Goal: Information Seeking & Learning: Learn about a topic

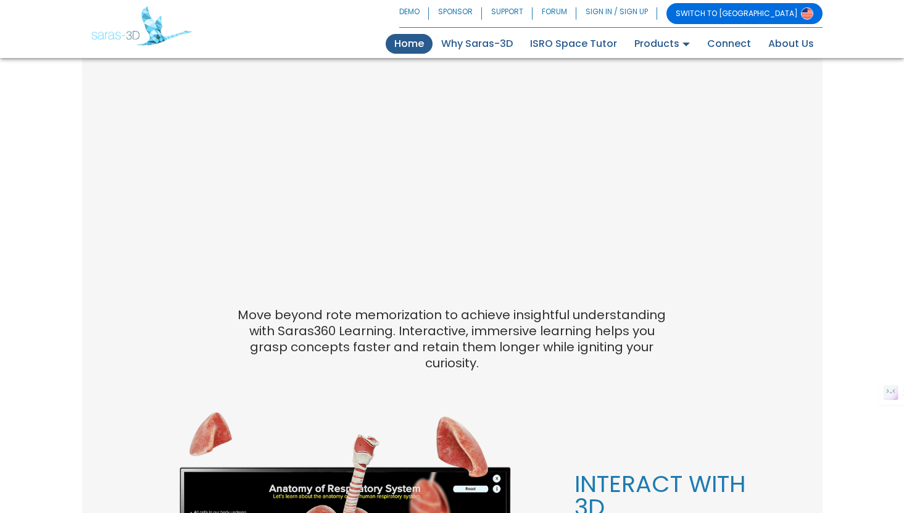
scroll to position [720, 0]
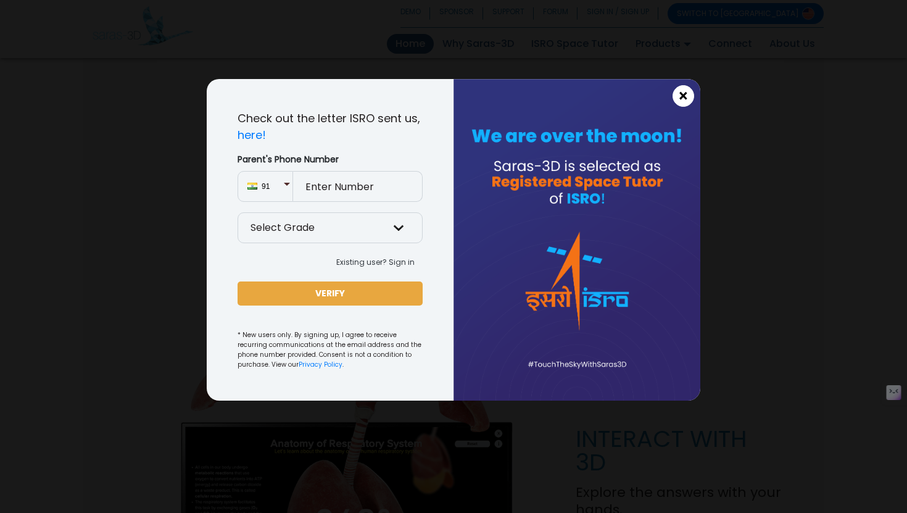
click at [682, 99] on span "×" at bounding box center [683, 96] width 10 height 16
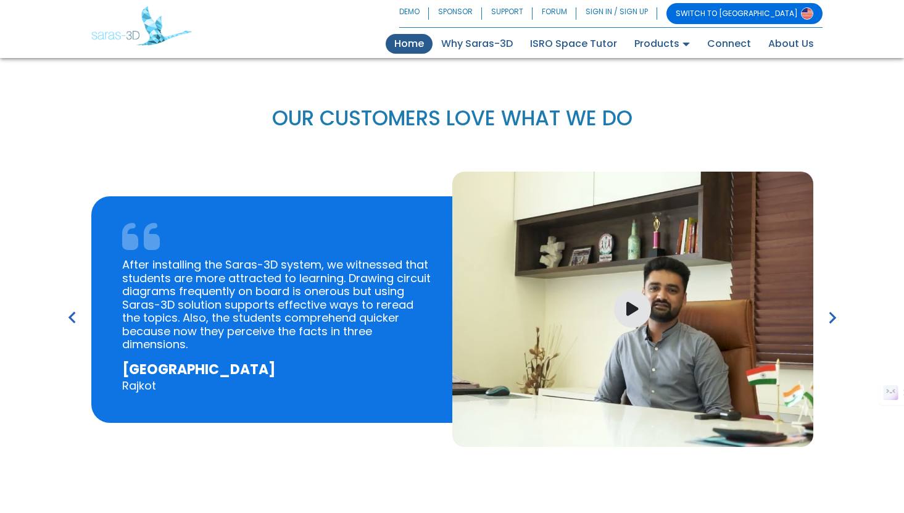
scroll to position [1757, 0]
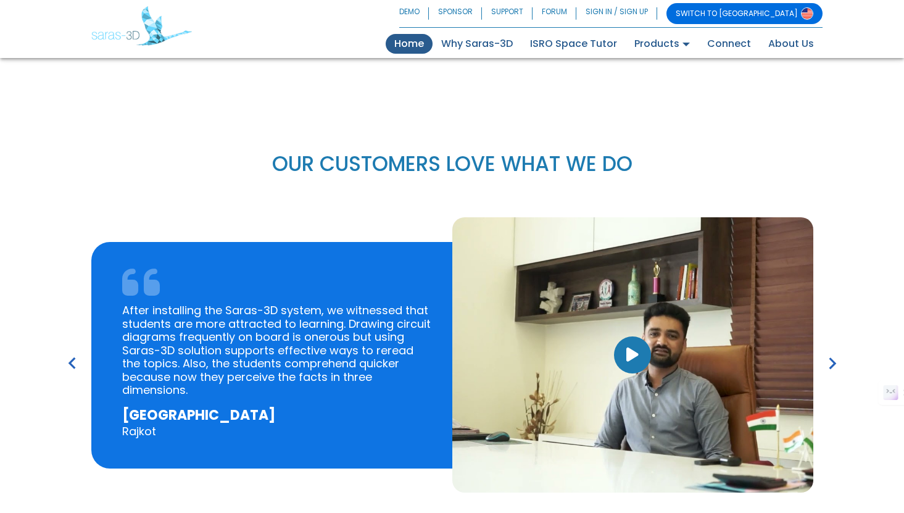
click at [632, 347] on icon "button" at bounding box center [632, 355] width 12 height 16
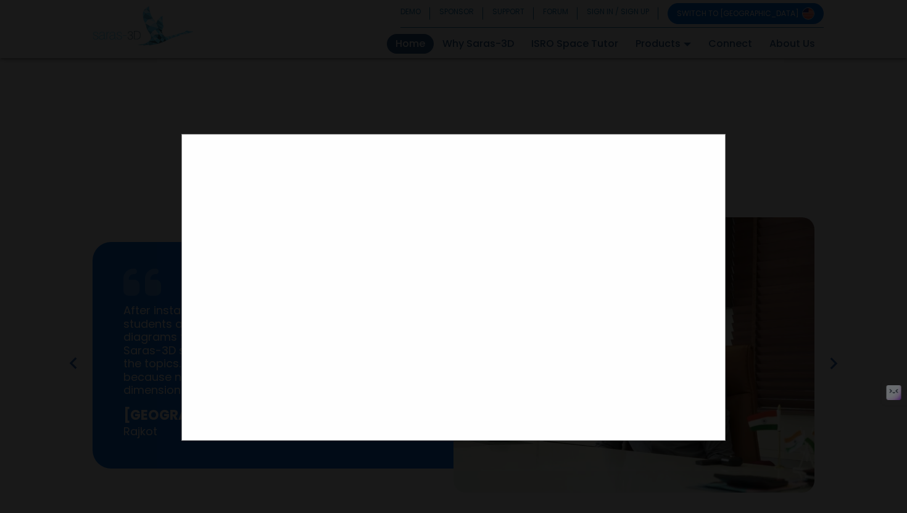
click at [157, 149] on div at bounding box center [453, 256] width 907 height 513
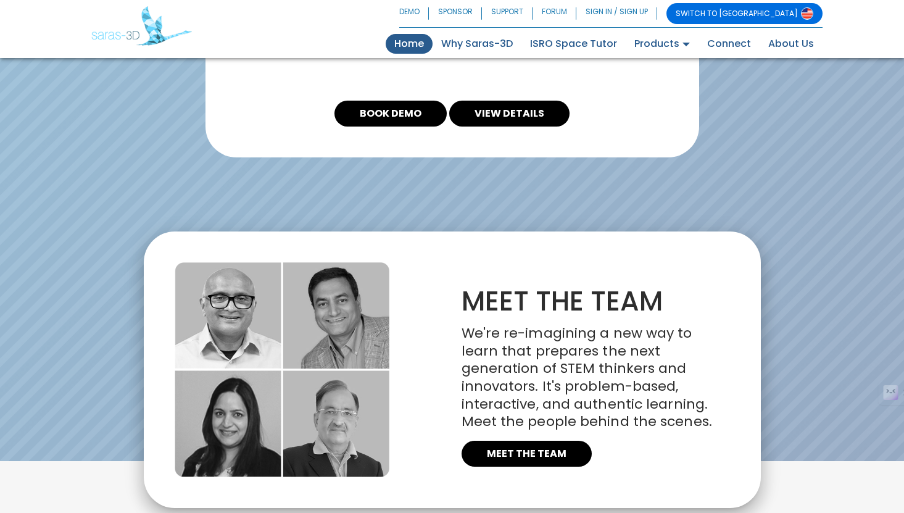
scroll to position [2826, 0]
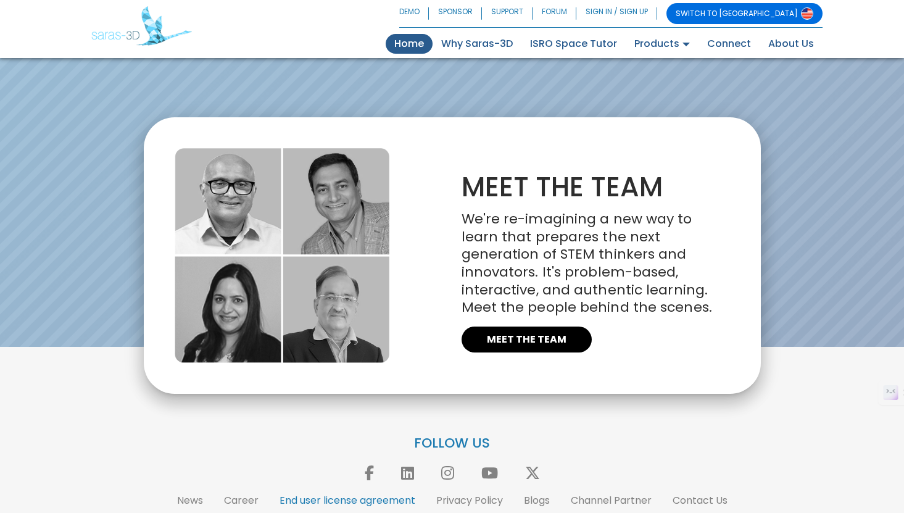
click at [341, 493] on link "End user license agreement" at bounding box center [348, 500] width 136 height 14
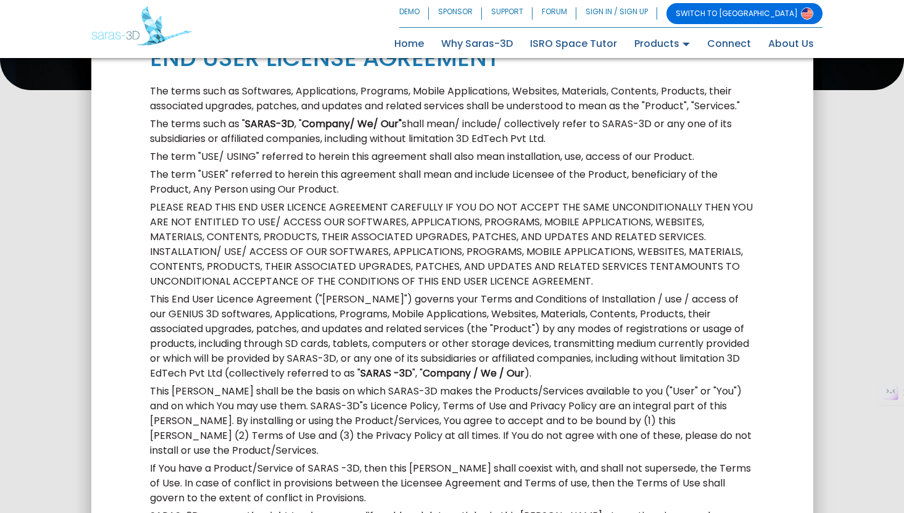
scroll to position [362, 0]
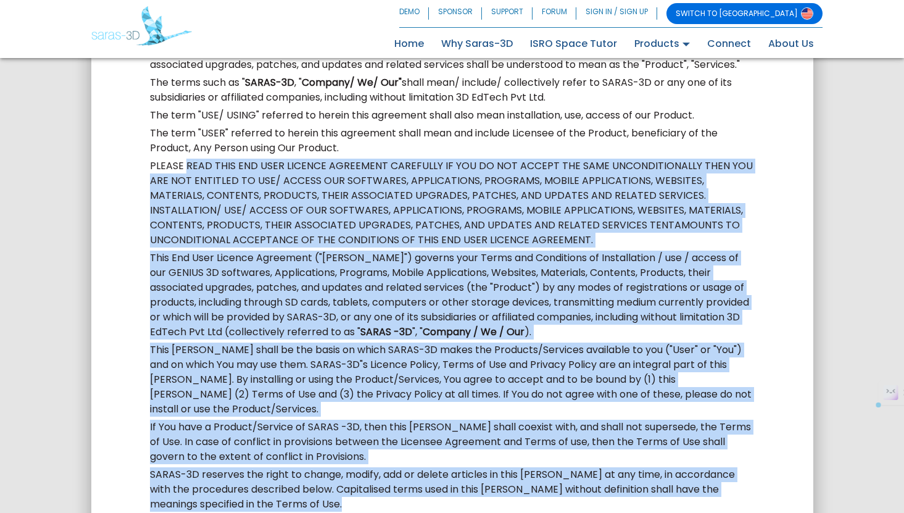
drag, startPoint x: 185, startPoint y: 125, endPoint x: 684, endPoint y: 455, distance: 599.4
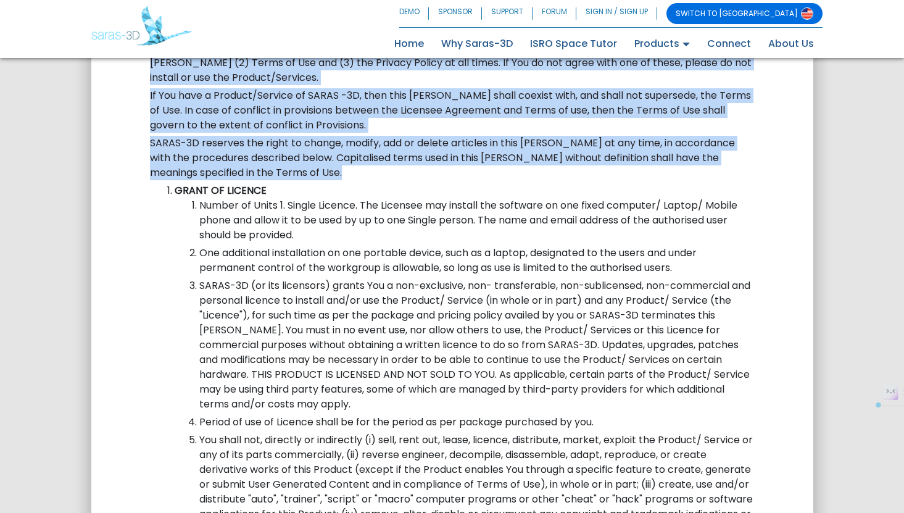
scroll to position [716, 0]
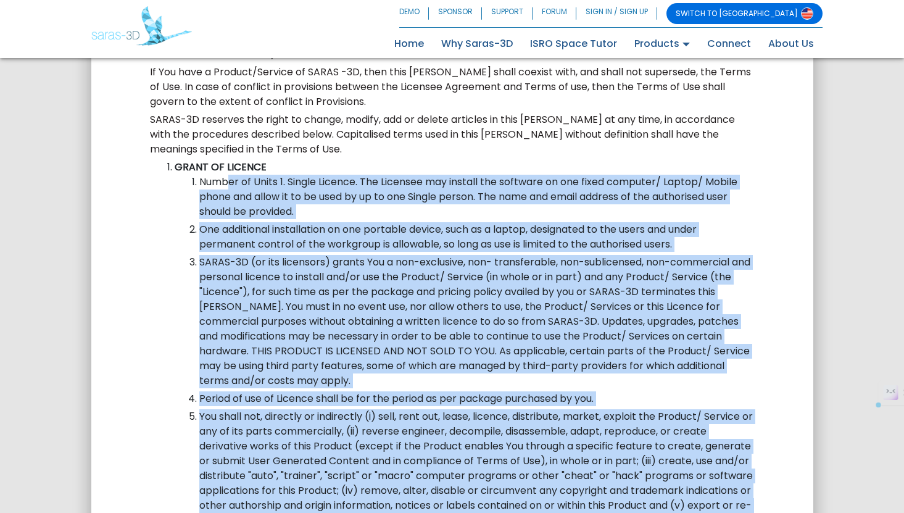
drag, startPoint x: 230, startPoint y: 118, endPoint x: 689, endPoint y: 478, distance: 584.1
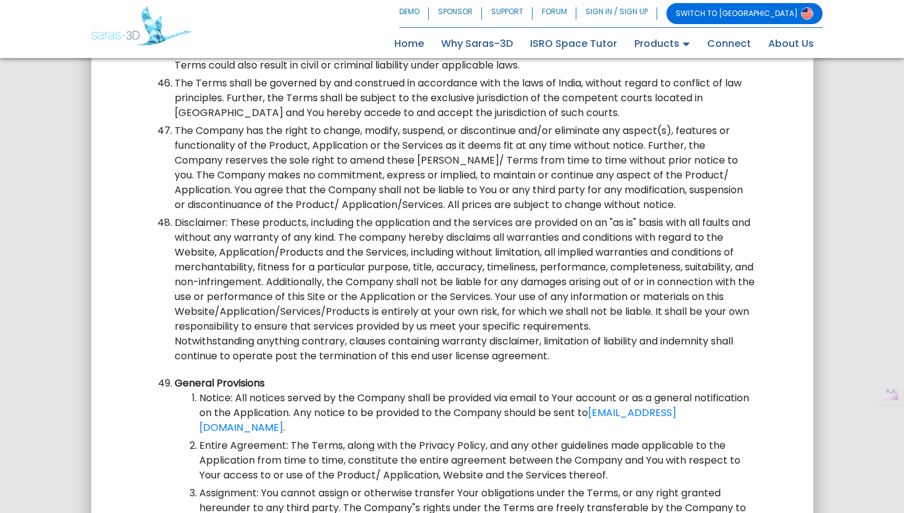
scroll to position [9591, 0]
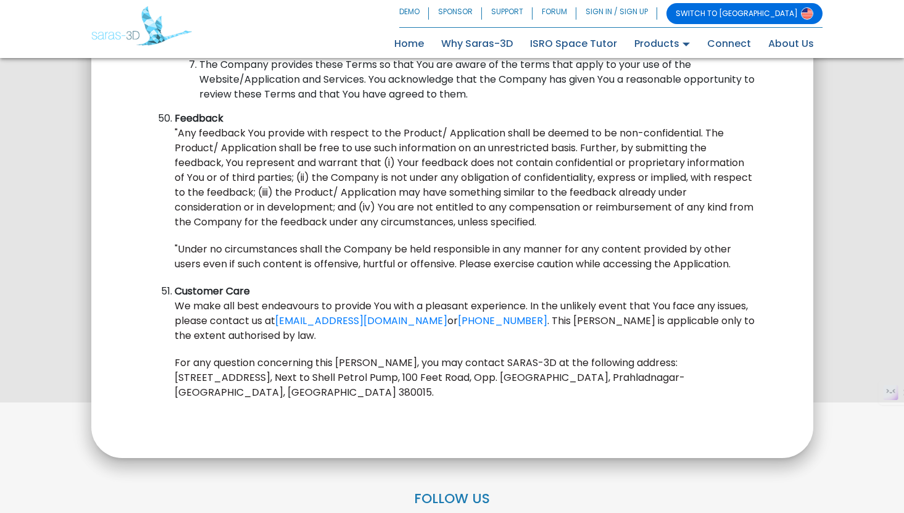
click at [334, 299] on p "We make all best endeavours to provide You with a pleasant experience. In the u…" at bounding box center [465, 321] width 580 height 44
click at [734, 48] on link "Connect" at bounding box center [729, 44] width 61 height 20
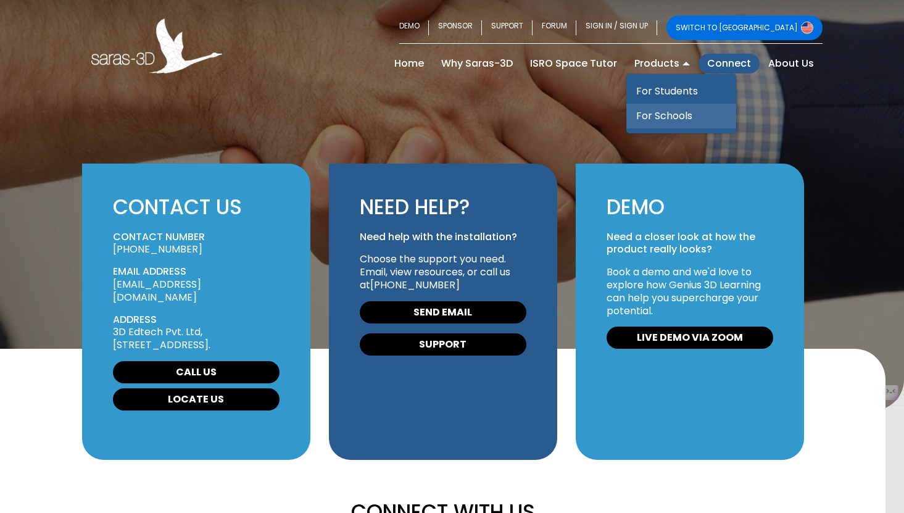
click at [666, 115] on link "For Schools" at bounding box center [681, 116] width 110 height 25
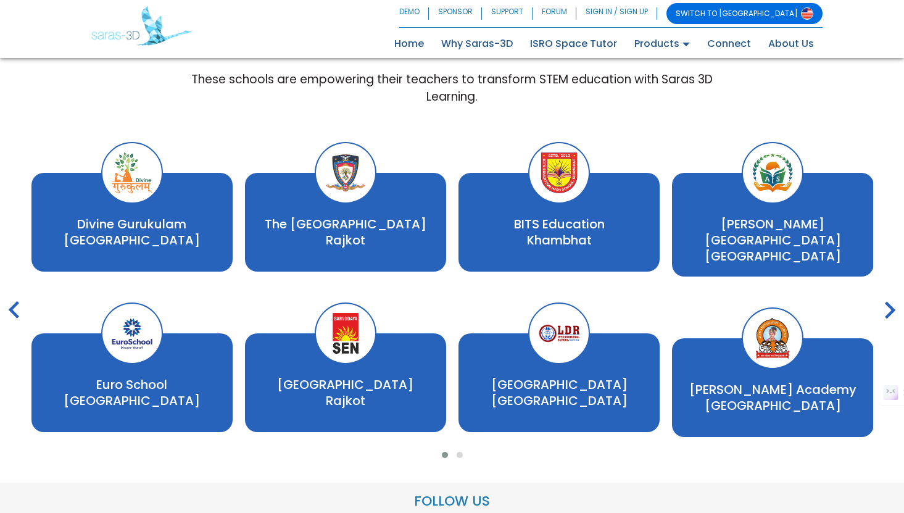
scroll to position [2110, 0]
click at [458, 452] on span at bounding box center [460, 455] width 6 height 6
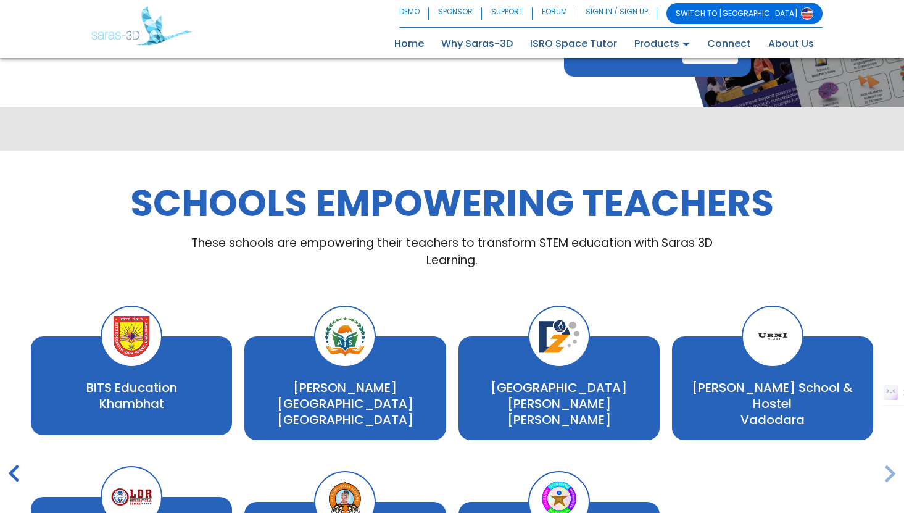
scroll to position [1955, 0]
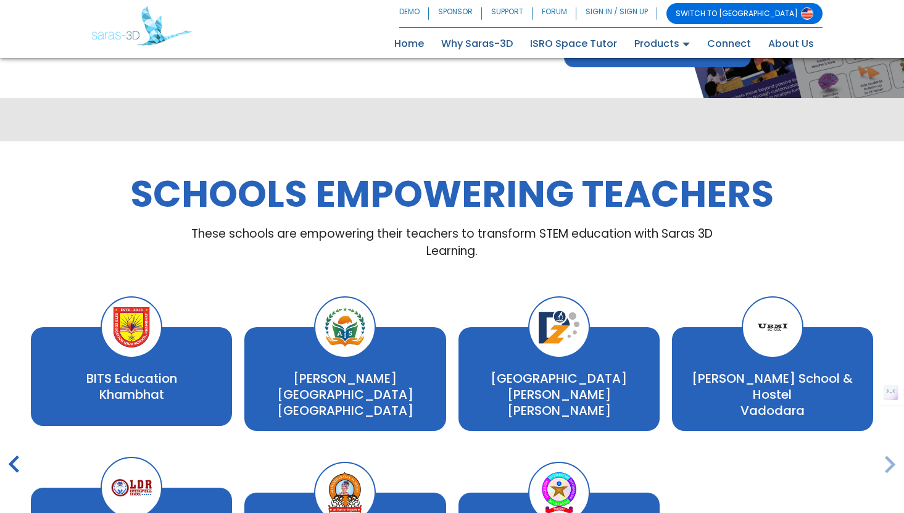
click at [889, 447] on icon "keyboard_arrow_right" at bounding box center [890, 464] width 35 height 35
click at [15, 447] on icon "keyboard_arrow_left" at bounding box center [14, 464] width 35 height 35
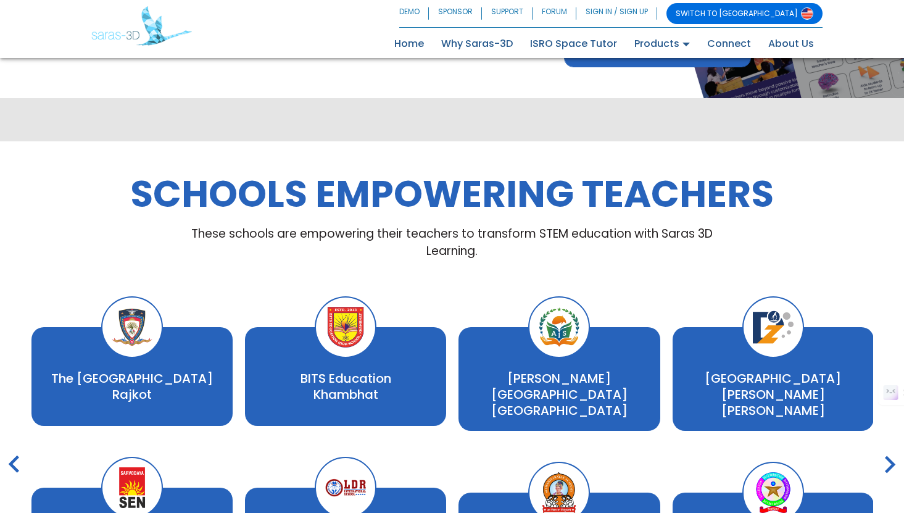
click at [15, 447] on icon "keyboard_arrow_left" at bounding box center [14, 464] width 35 height 35
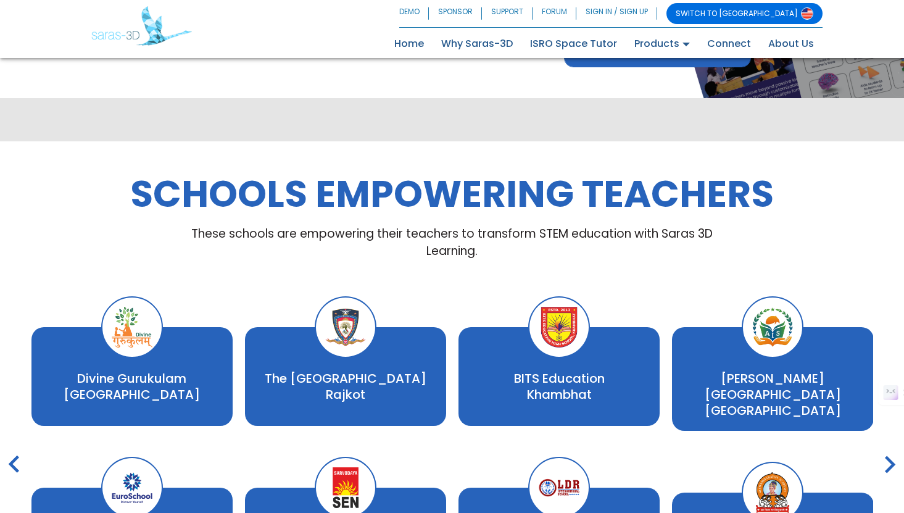
click at [15, 447] on icon "keyboard_arrow_left" at bounding box center [14, 464] width 35 height 35
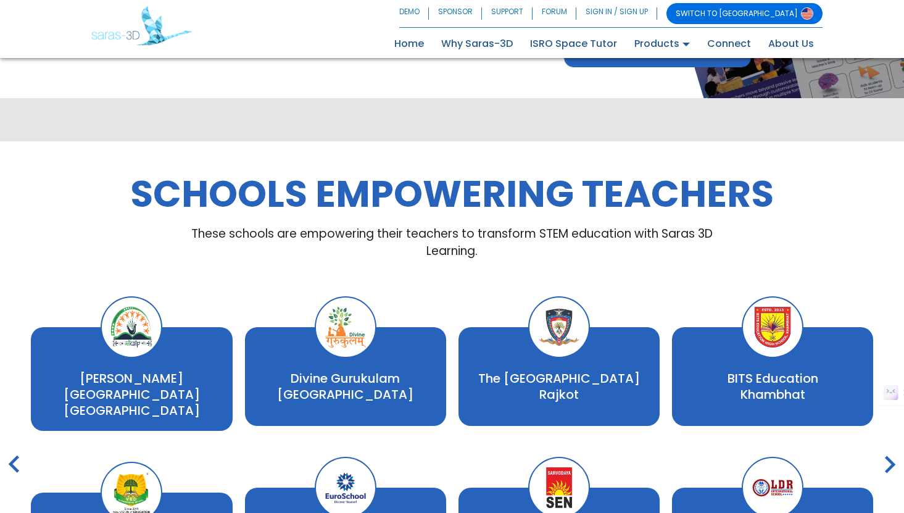
click at [15, 447] on icon "keyboard_arrow_left" at bounding box center [14, 464] width 35 height 35
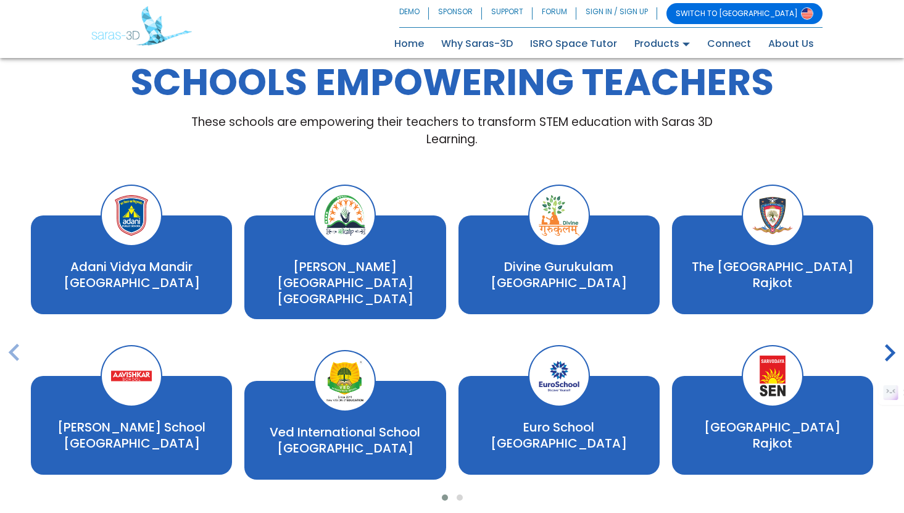
scroll to position [2110, 0]
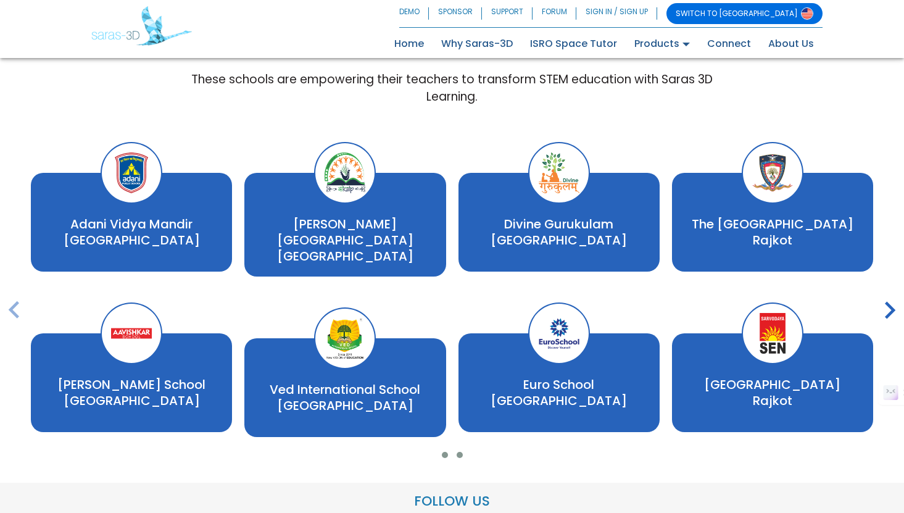
click at [461, 452] on span at bounding box center [460, 455] width 6 height 6
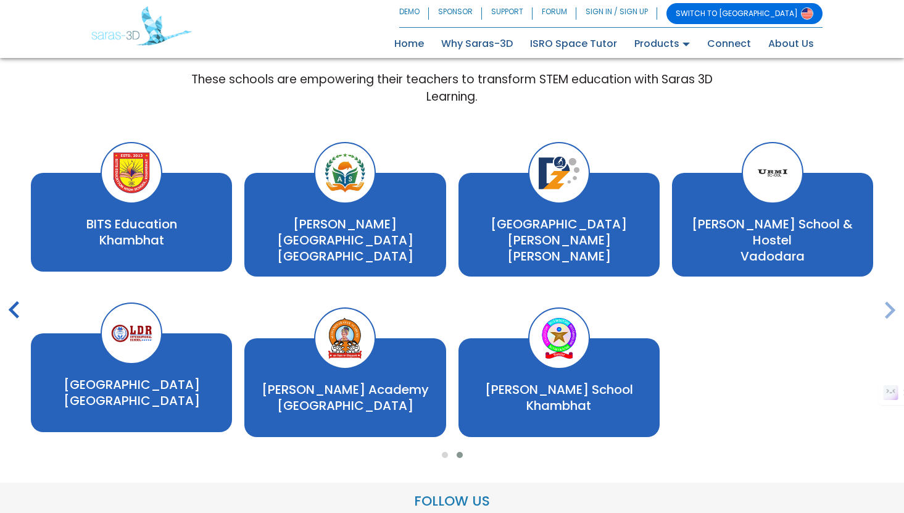
click at [461, 452] on span at bounding box center [460, 455] width 6 height 6
click at [446, 452] on span at bounding box center [445, 455] width 6 height 6
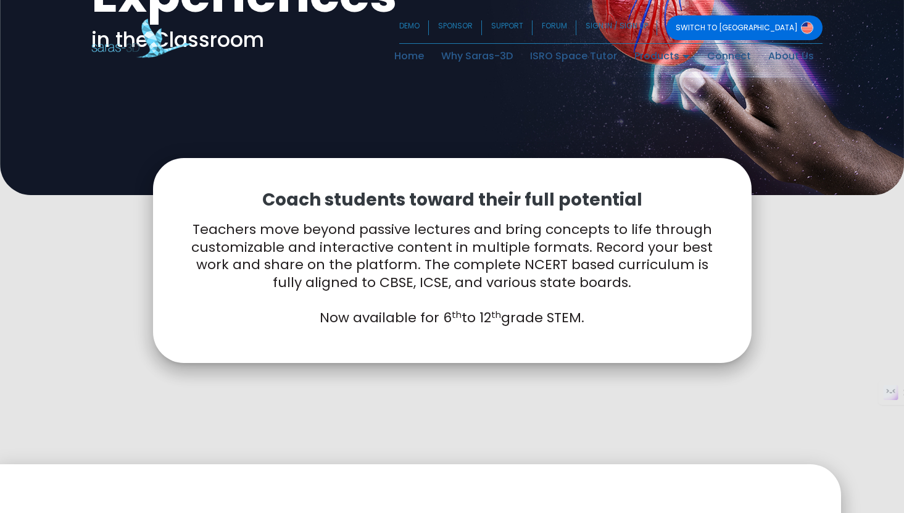
scroll to position [0, 0]
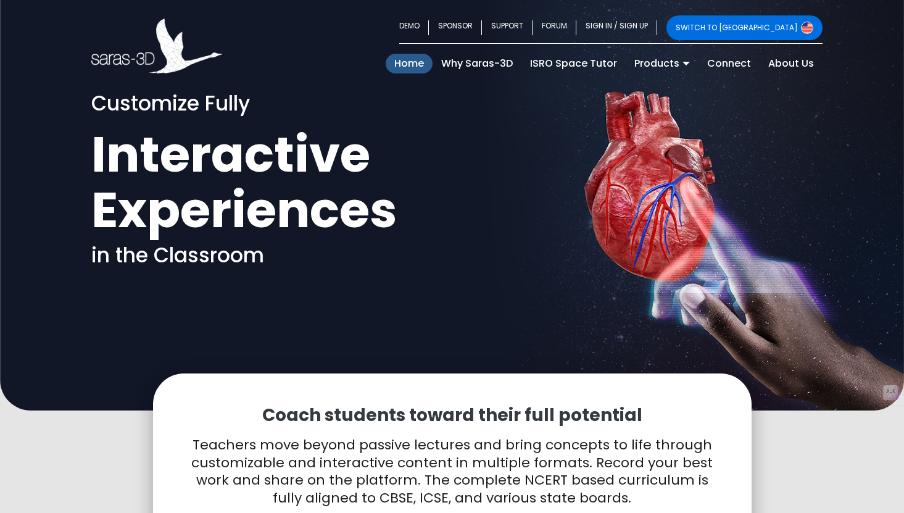
click at [419, 66] on link "Home (current)" at bounding box center [409, 64] width 47 height 20
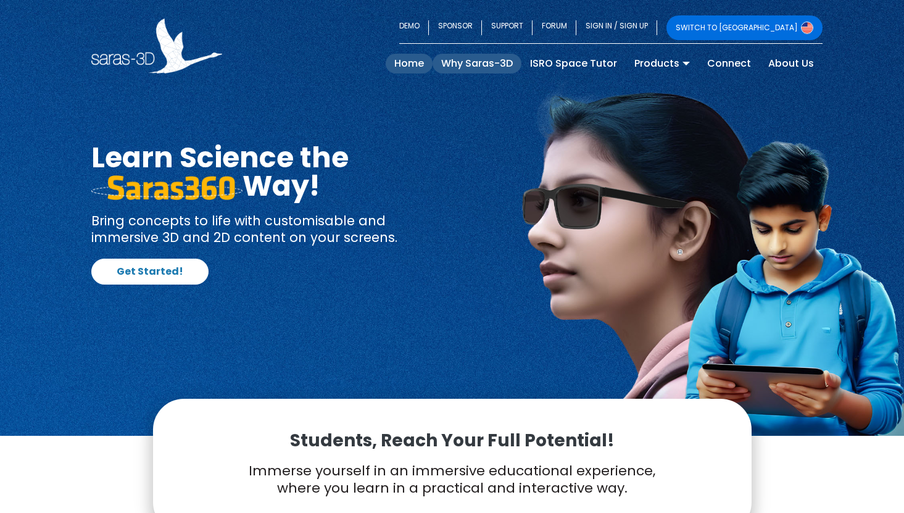
click at [490, 70] on link "Why Saras-3D" at bounding box center [477, 64] width 89 height 20
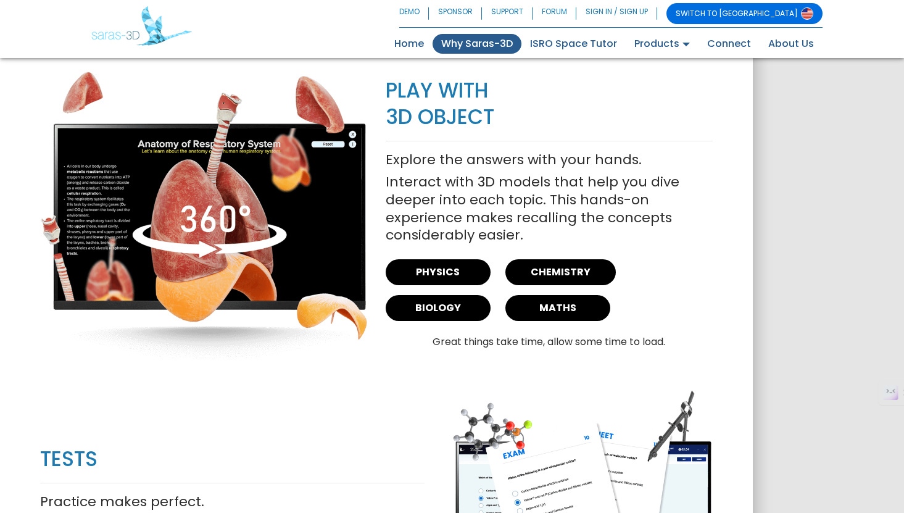
scroll to position [1490, 0]
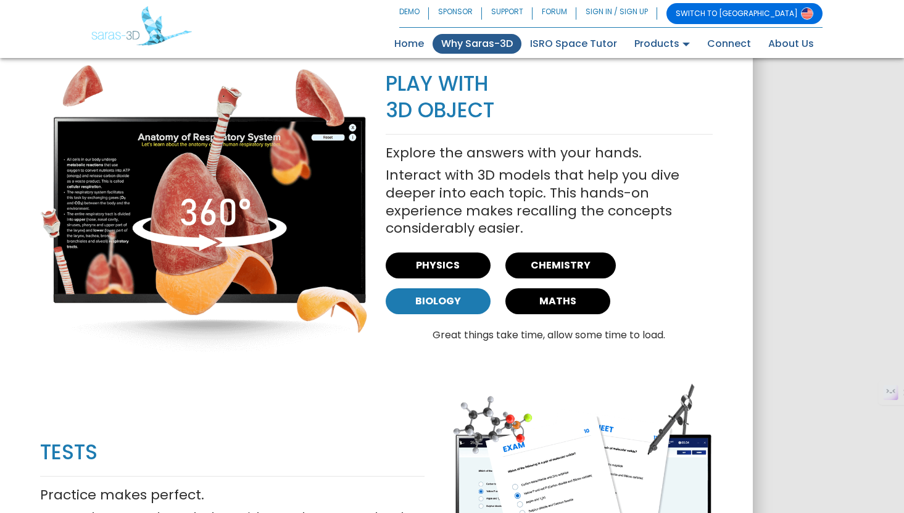
click at [436, 288] on link "BIOLOGY" at bounding box center [438, 301] width 105 height 26
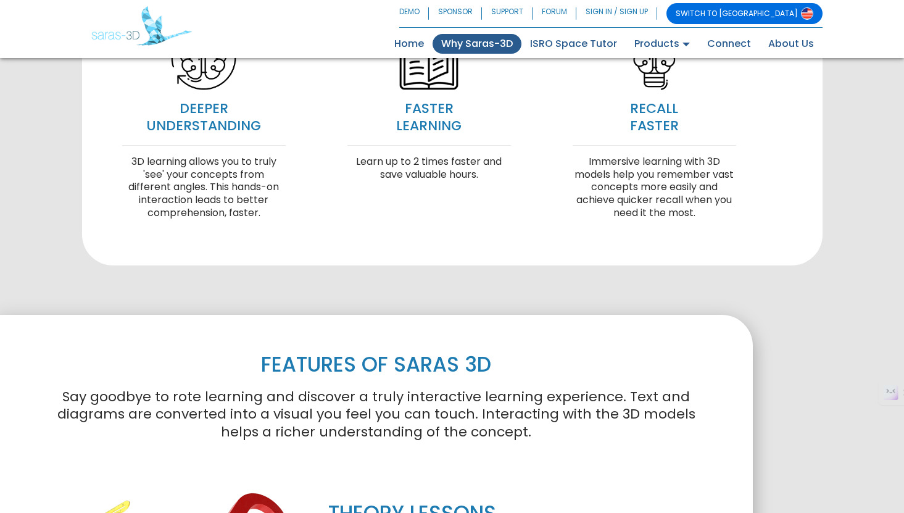
scroll to position [0, 0]
